Goal: Task Accomplishment & Management: Use online tool/utility

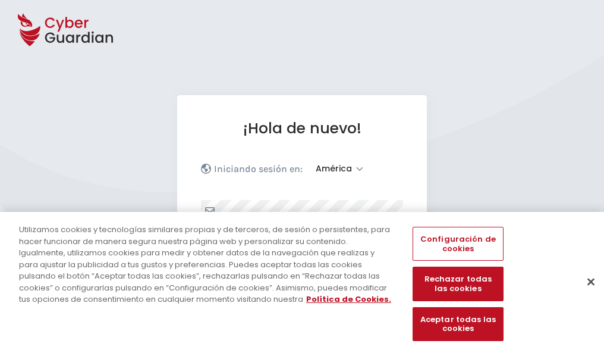
select select "América"
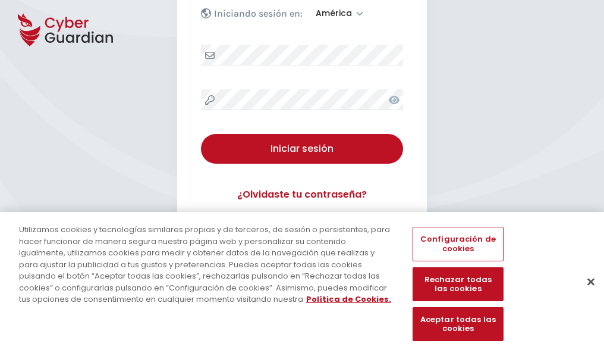
click at [585, 294] on button "Cerrar" at bounding box center [591, 281] width 26 height 26
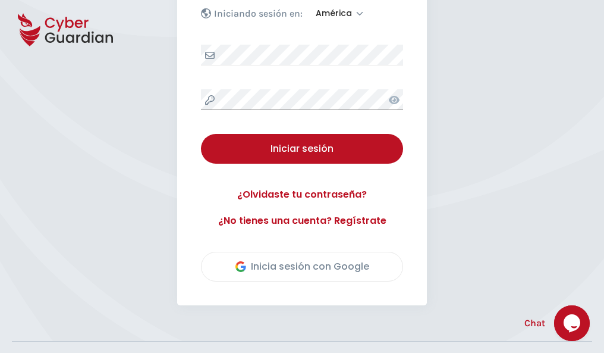
scroll to position [270, 0]
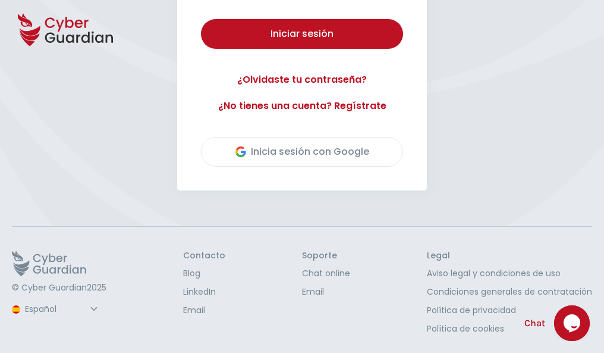
click at [201, 19] on button "Iniciar sesión" at bounding box center [302, 34] width 202 height 30
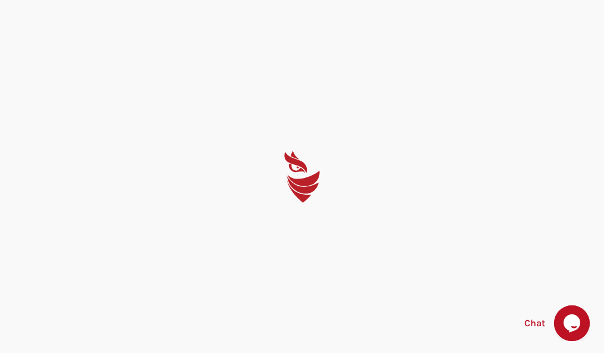
scroll to position [0, 0]
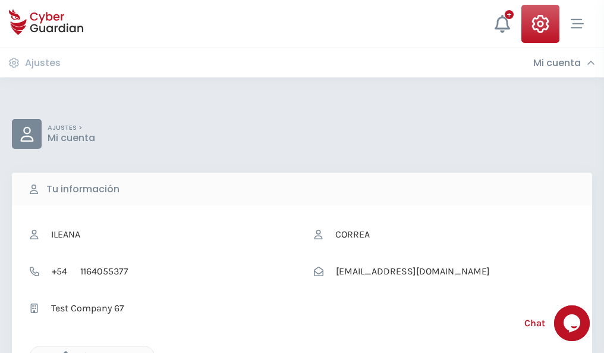
click at [62, 351] on icon "button" at bounding box center [63, 356] width 10 height 10
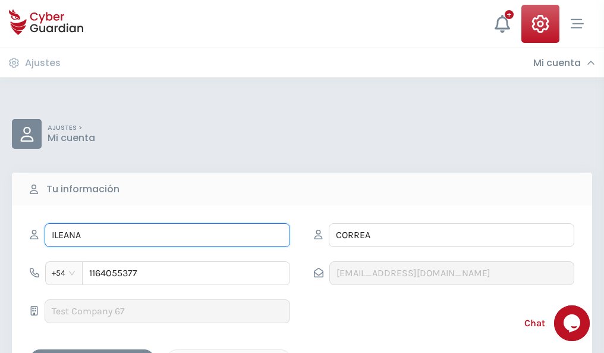
click at [167, 235] on input "ILEANA" at bounding box center [168, 235] width 246 height 24
type input "I"
type input "Ismael"
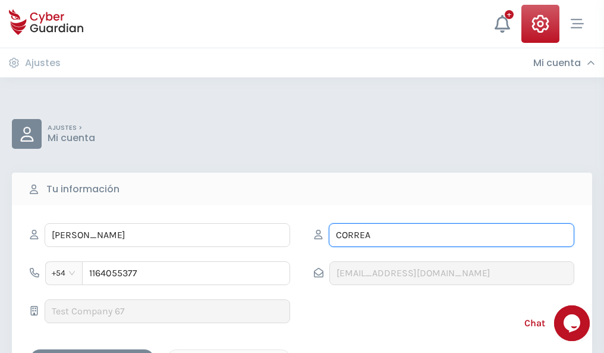
click at [451, 235] on input "CORREA" at bounding box center [452, 235] width 246 height 24
type input "C"
type input "Pintor"
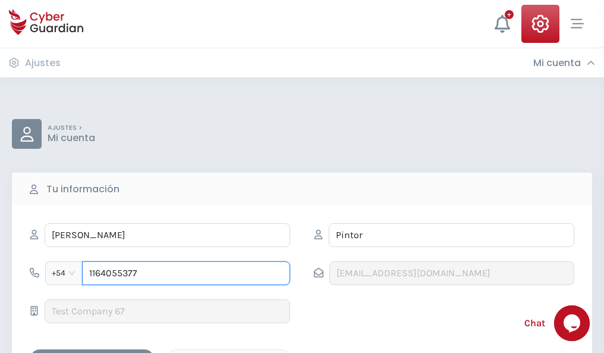
click at [186, 273] on input "1164055377" at bounding box center [186, 273] width 208 height 24
type input "1"
type input "4887399340"
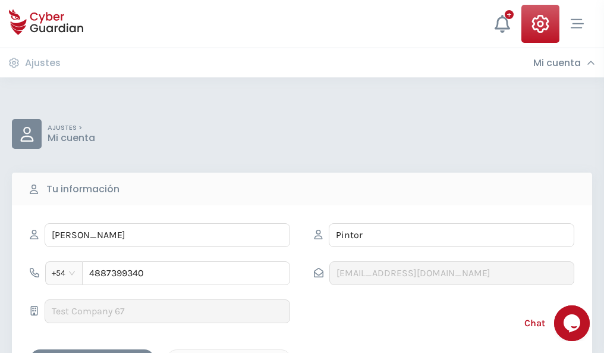
click at [229, 352] on div "Cancelar" at bounding box center [229, 359] width 106 height 15
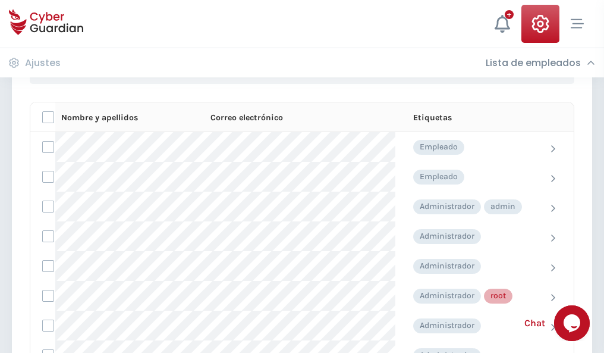
scroll to position [598, 0]
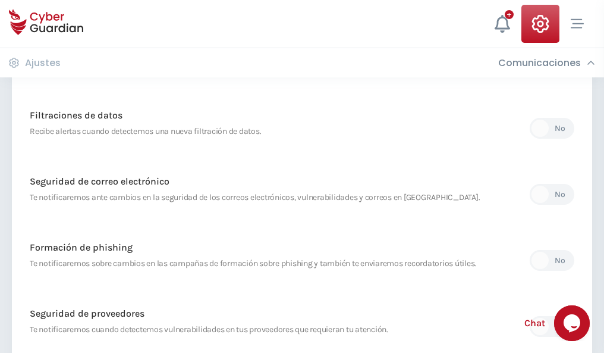
scroll to position [626, 0]
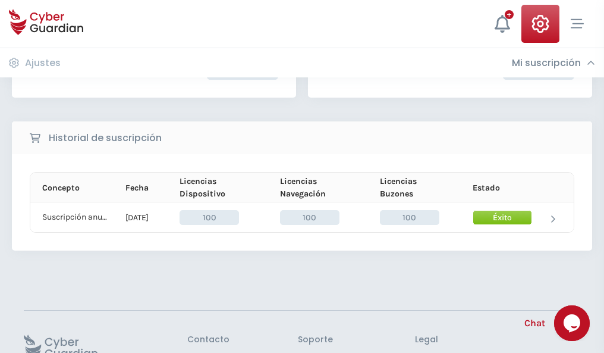
scroll to position [301, 0]
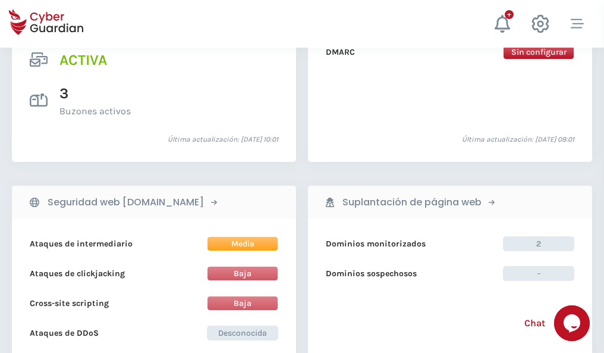
scroll to position [1208, 0]
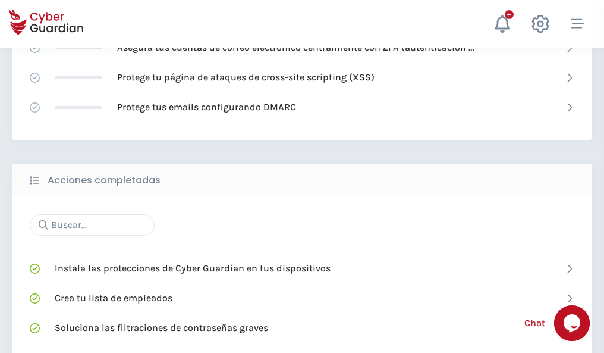
scroll to position [792, 0]
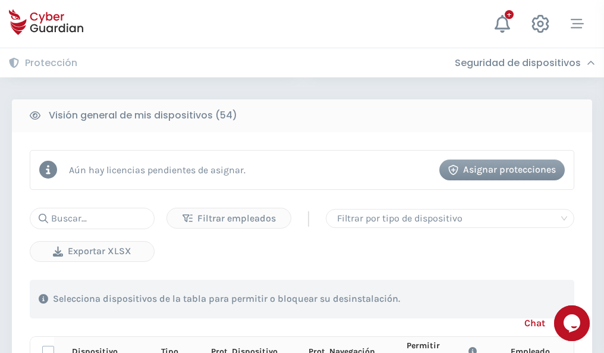
scroll to position [1050, 0]
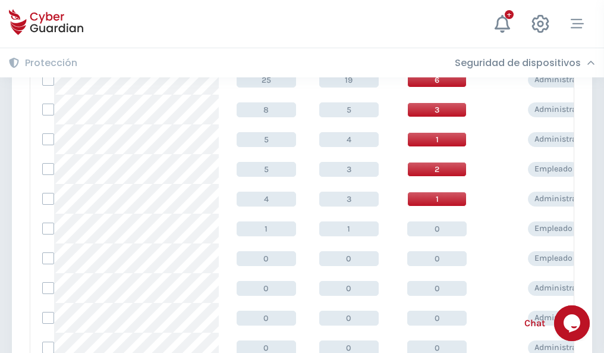
scroll to position [599, 0]
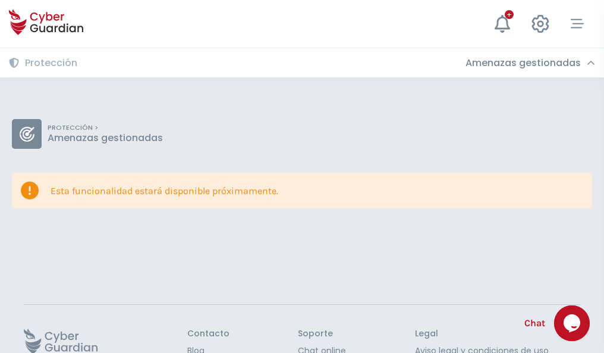
scroll to position [77, 0]
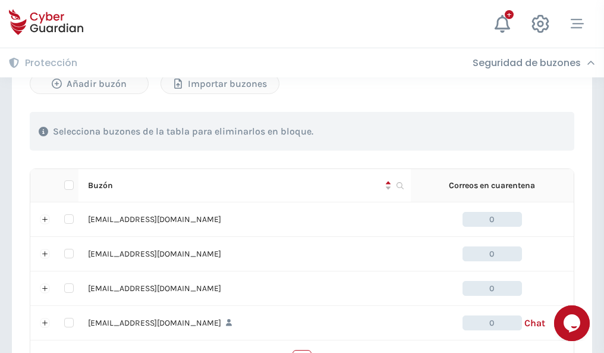
scroll to position [586, 0]
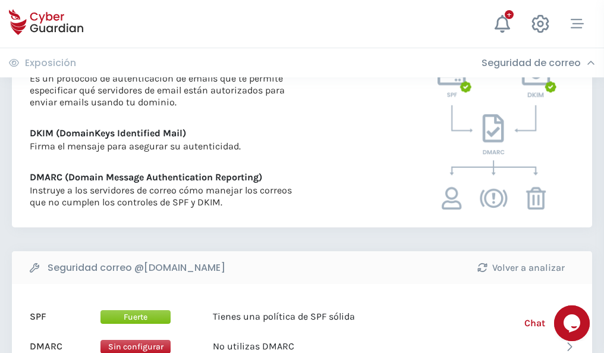
scroll to position [641, 0]
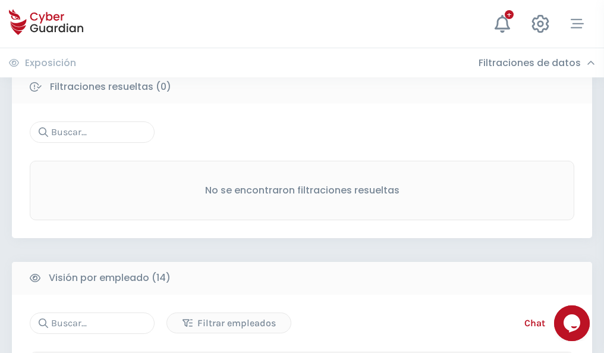
scroll to position [1074, 0]
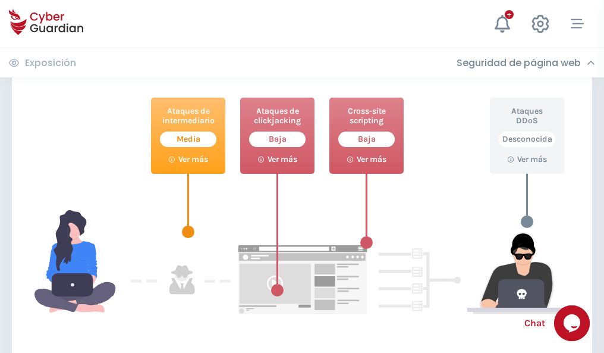
scroll to position [647, 0]
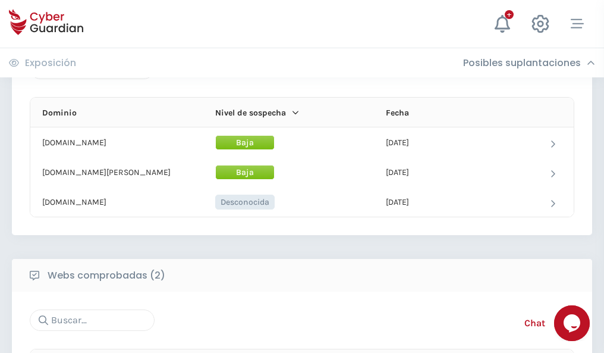
scroll to position [713, 0]
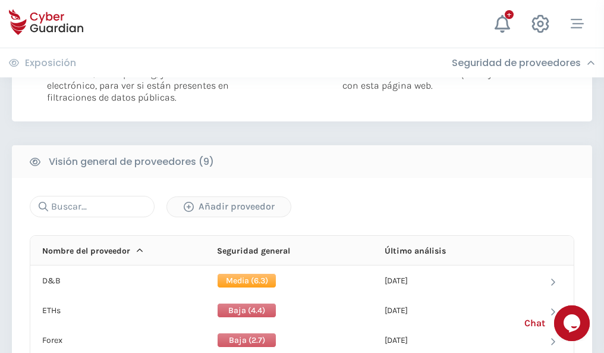
scroll to position [855, 0]
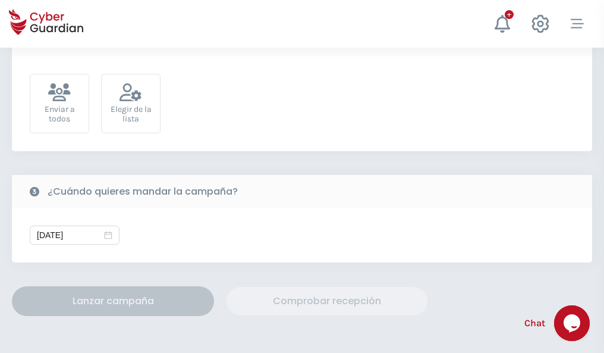
scroll to position [435, 0]
